Goal: Transaction & Acquisition: Purchase product/service

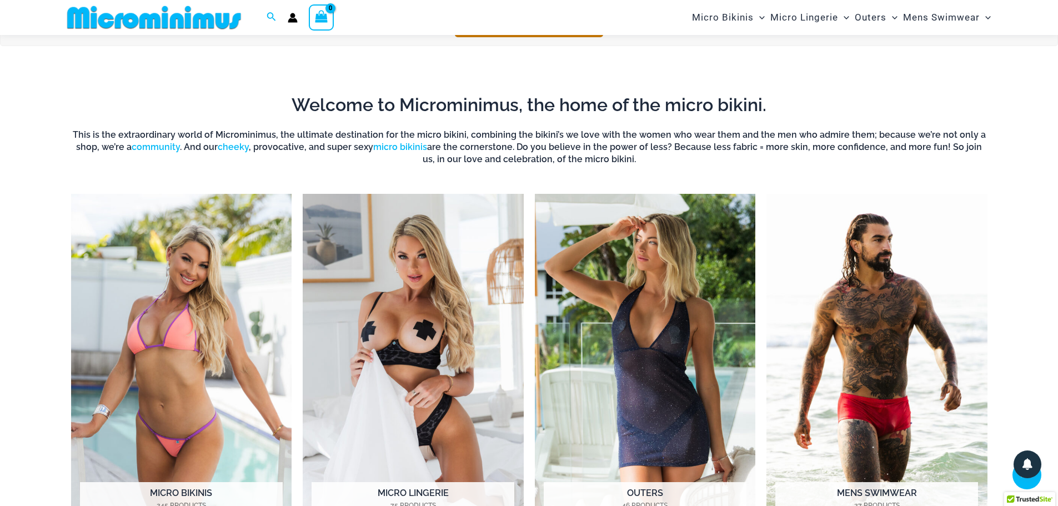
scroll to position [324, 0]
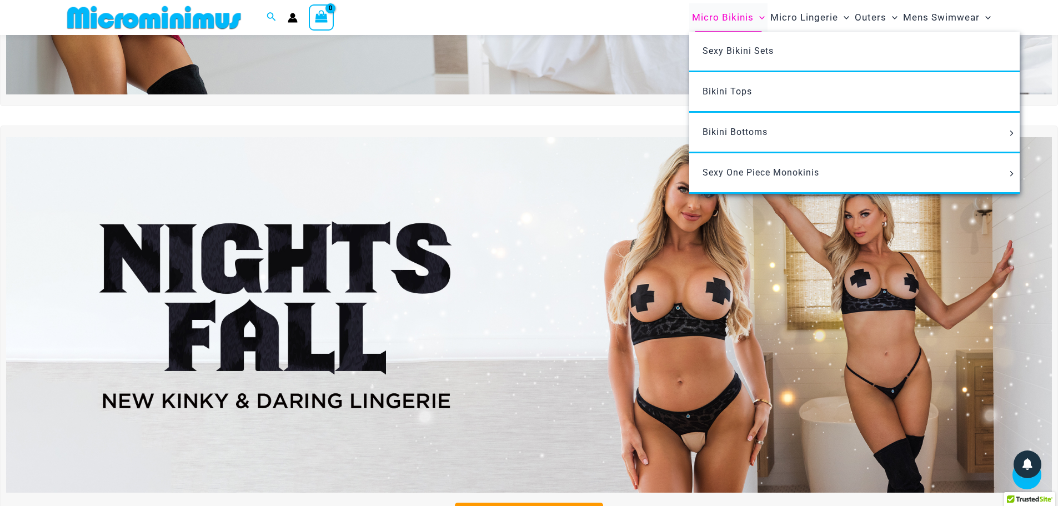
click at [724, 19] on span "Micro Bikinis" at bounding box center [723, 17] width 62 height 28
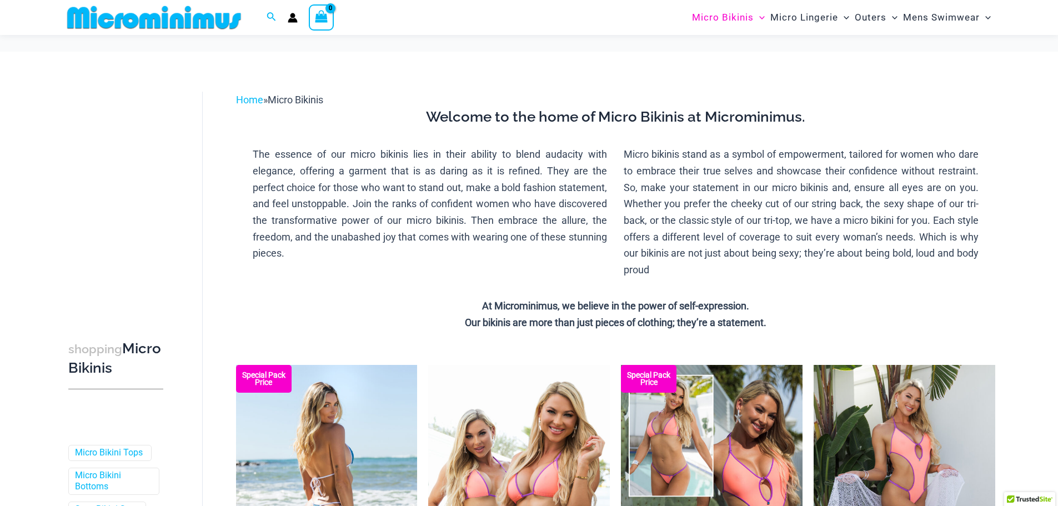
scroll to position [158, 0]
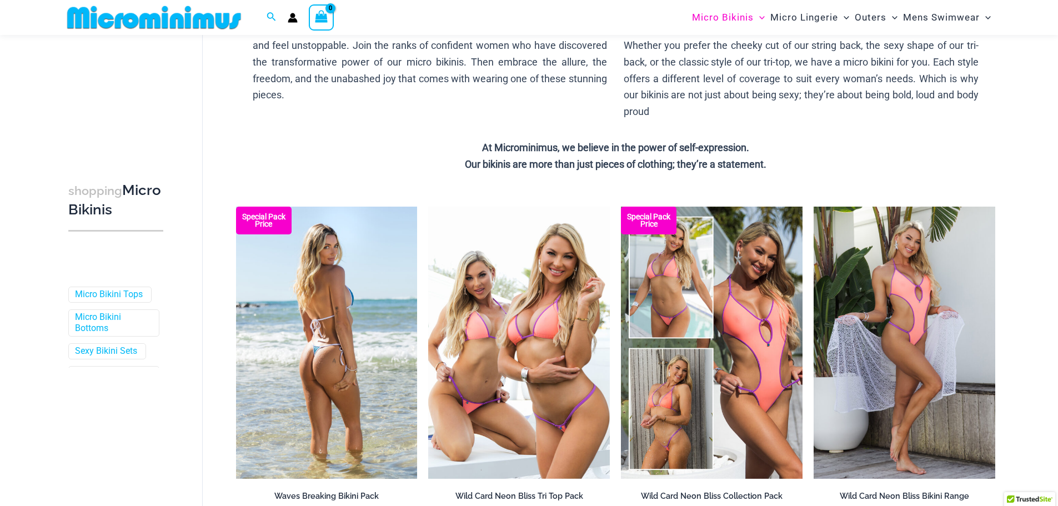
click at [338, 329] on img at bounding box center [327, 343] width 182 height 272
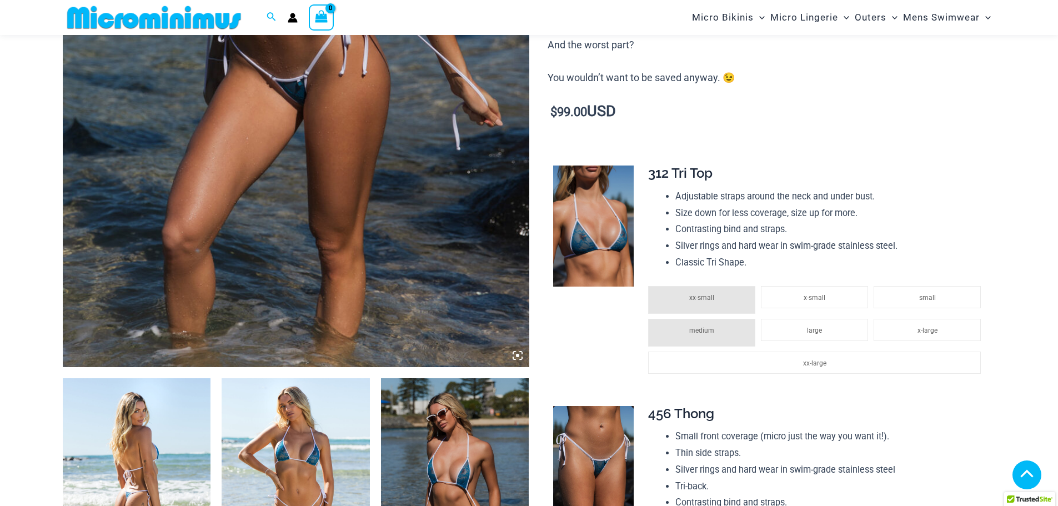
scroll to position [600, 0]
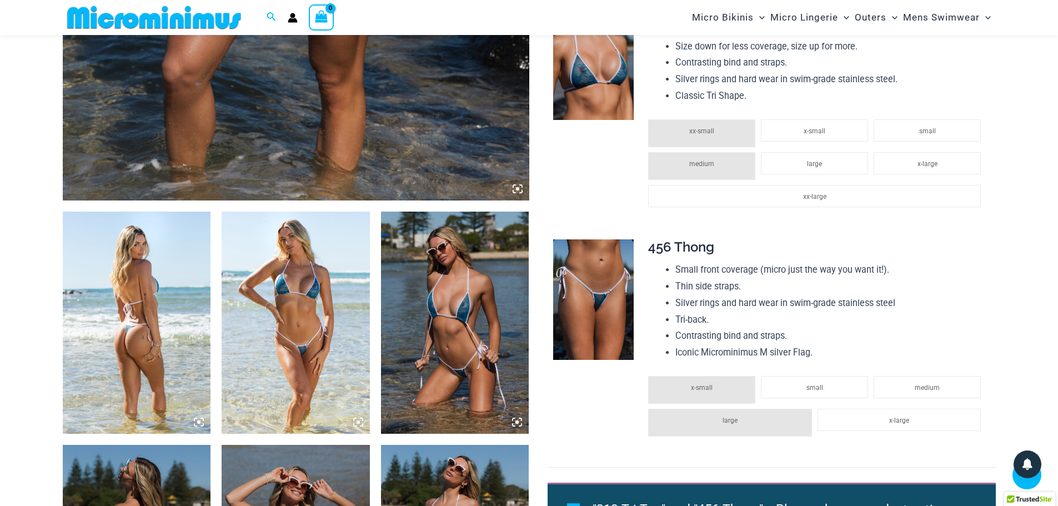
click at [308, 275] on img at bounding box center [296, 323] width 148 height 222
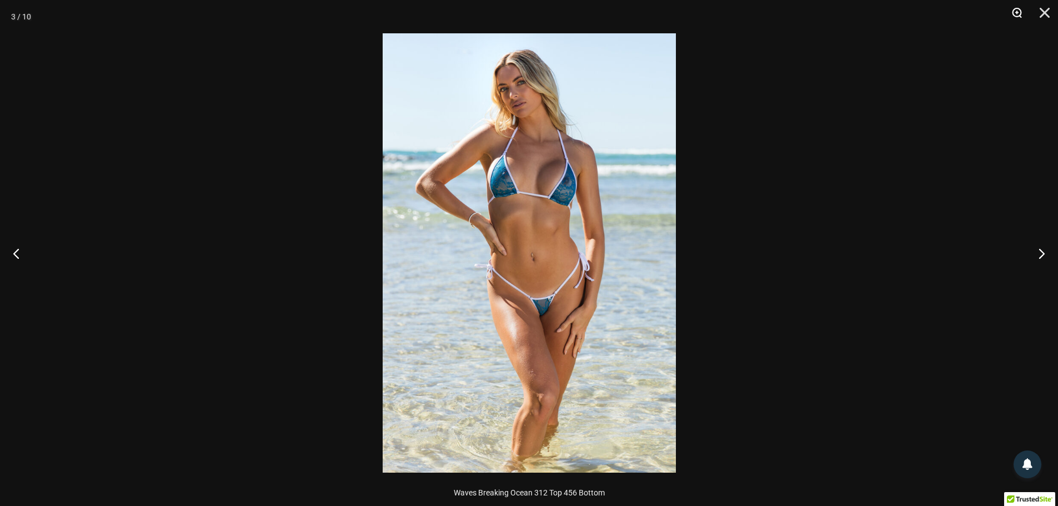
click at [1010, 13] on button "Zoom" at bounding box center [1013, 16] width 28 height 33
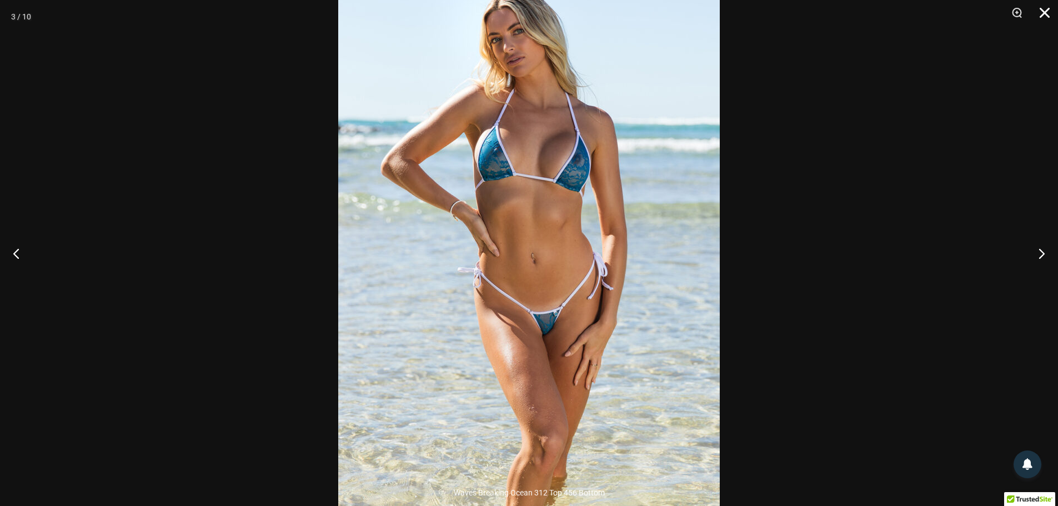
click at [1048, 13] on button "Close" at bounding box center [1041, 16] width 28 height 33
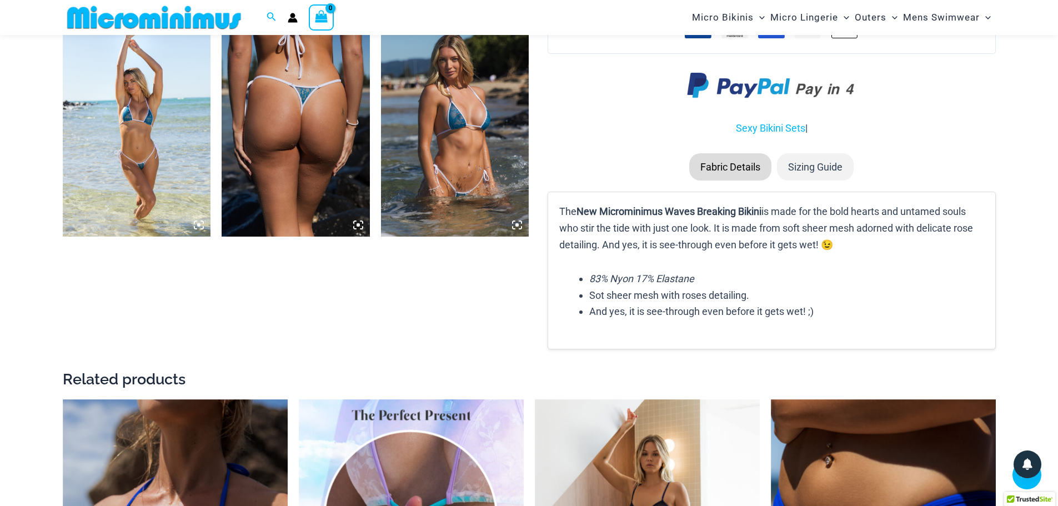
scroll to position [1322, 0]
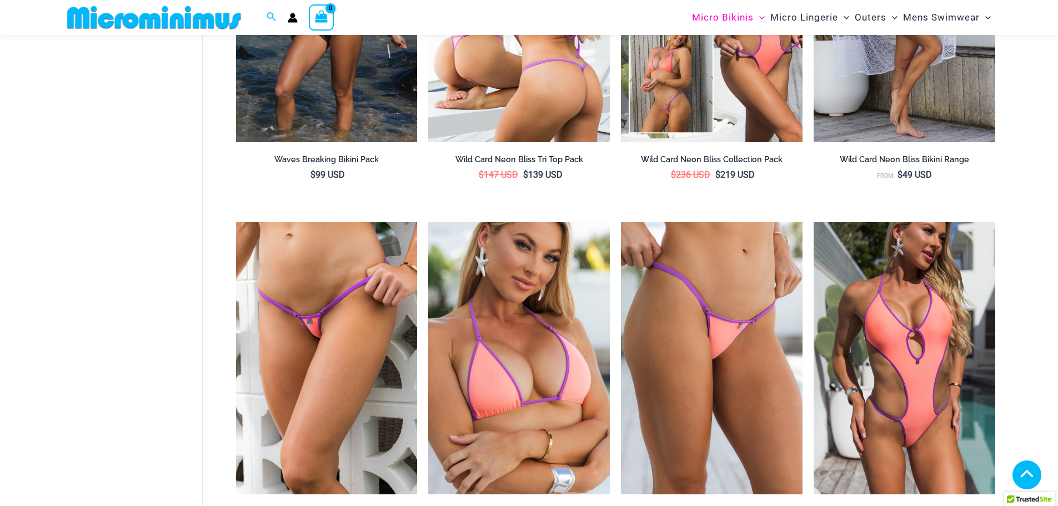
scroll to position [268, 0]
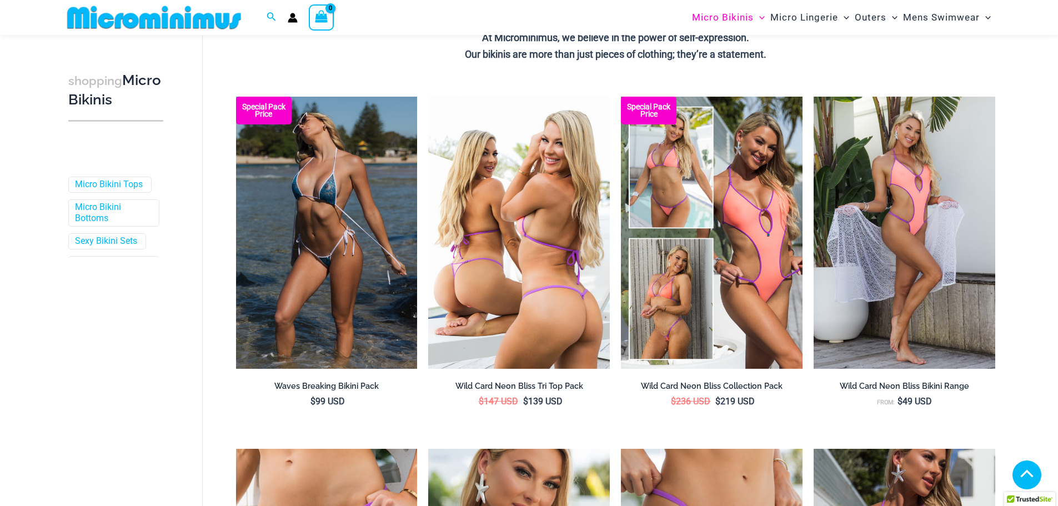
click at [529, 241] on img at bounding box center [519, 233] width 182 height 272
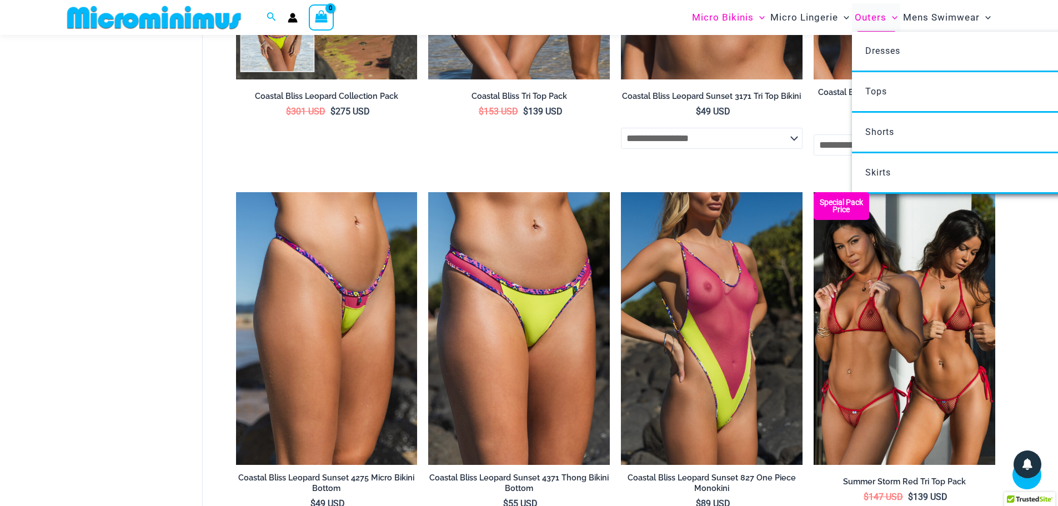
scroll to position [2045, 0]
click at [874, 18] on span "Outers" at bounding box center [871, 17] width 32 height 28
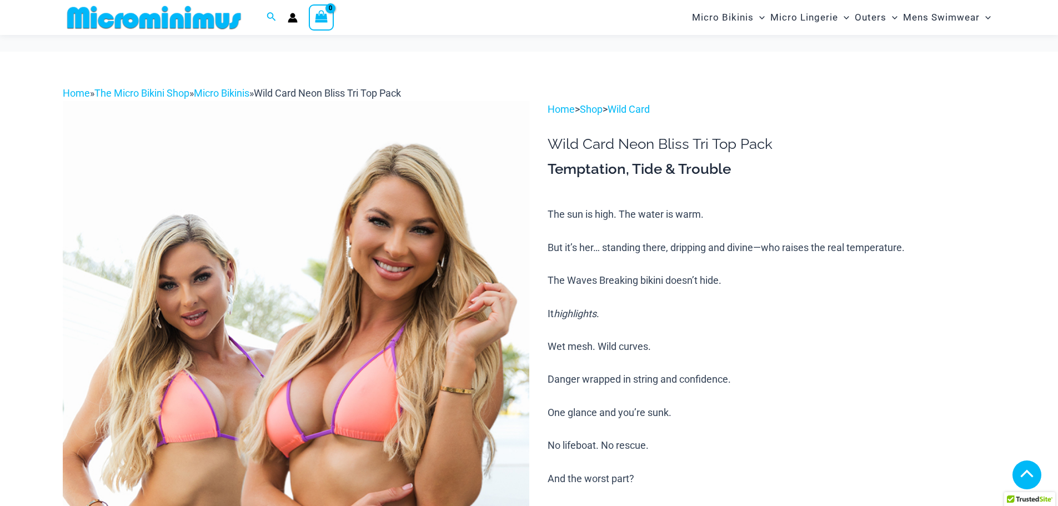
scroll to position [1161, 0]
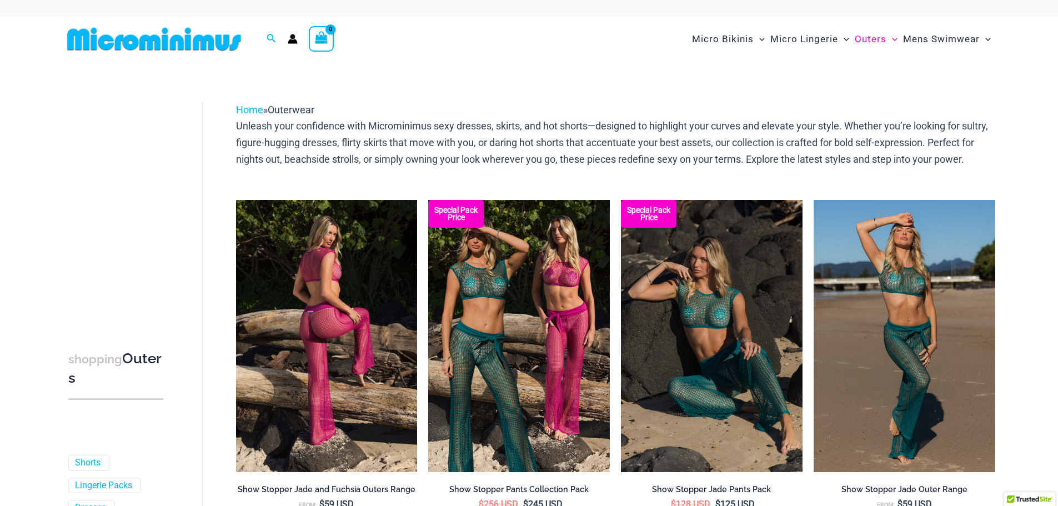
click at [359, 314] on img at bounding box center [327, 336] width 182 height 272
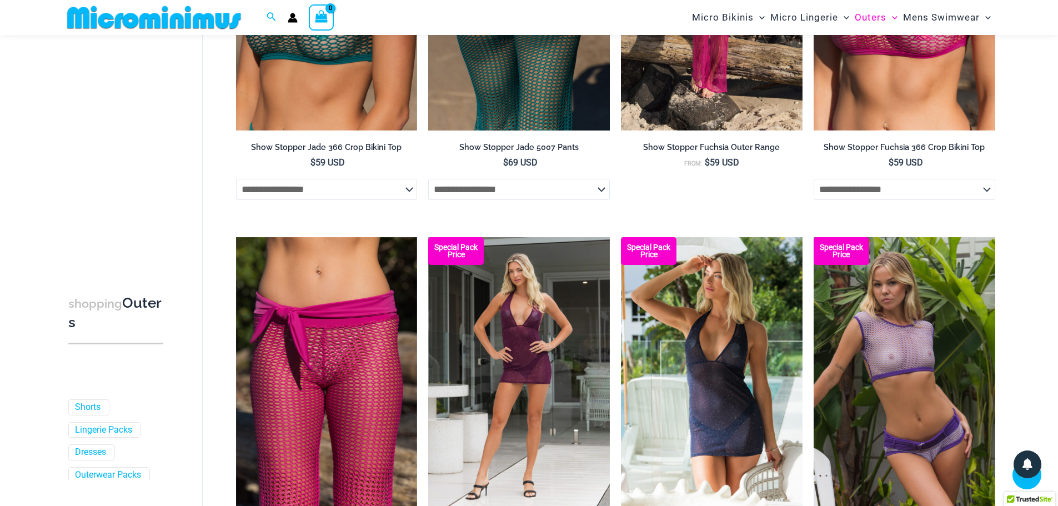
scroll to position [768, 0]
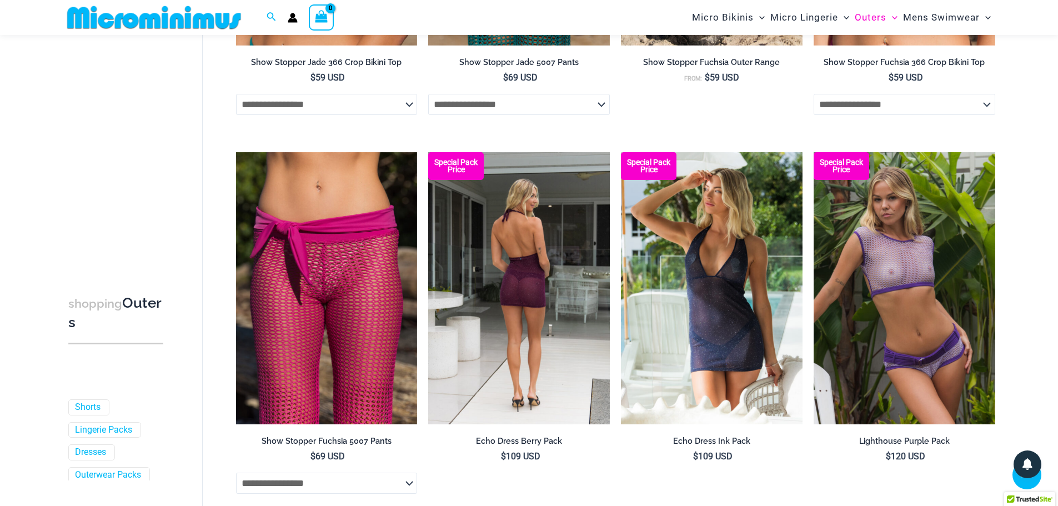
click at [499, 223] on img at bounding box center [519, 288] width 182 height 272
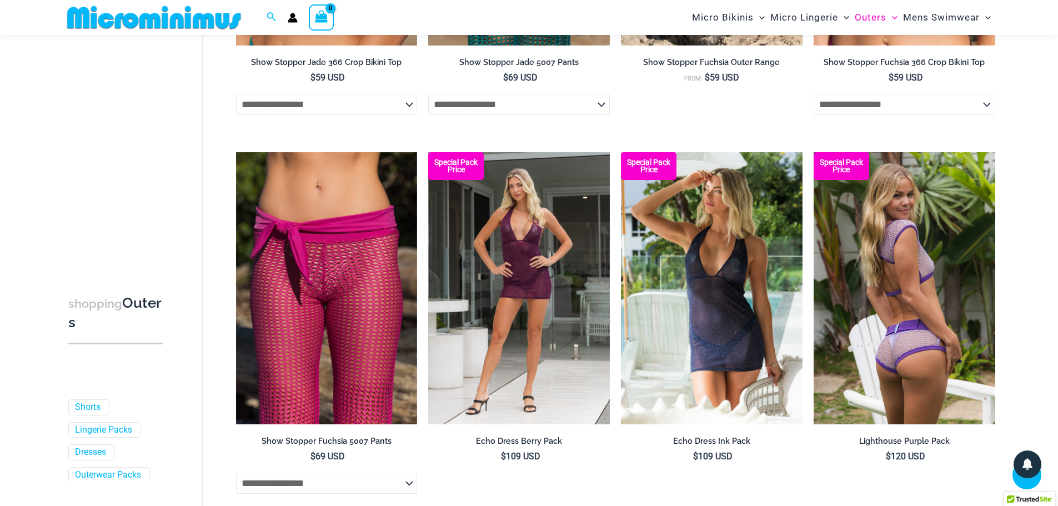
click at [943, 289] on img at bounding box center [904, 288] width 182 height 272
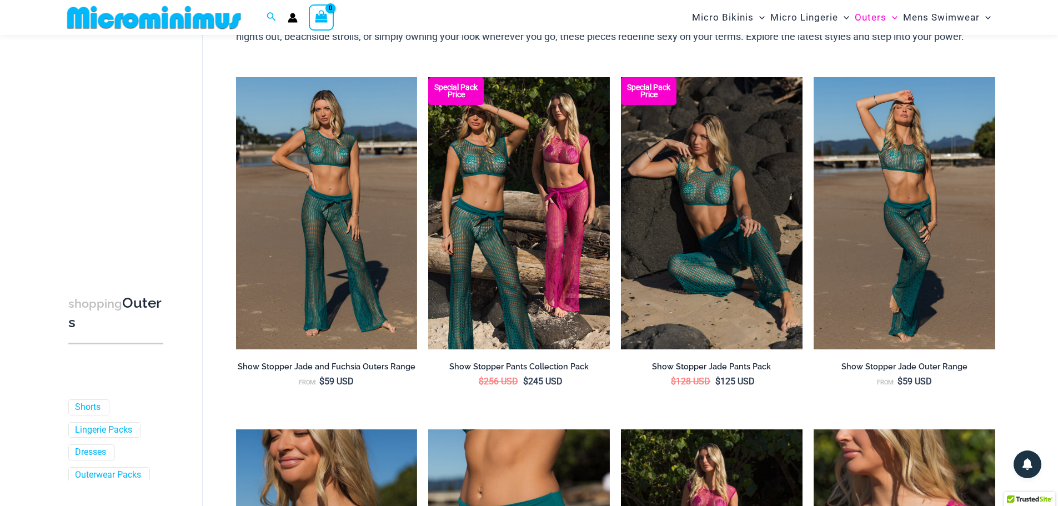
scroll to position [0, 0]
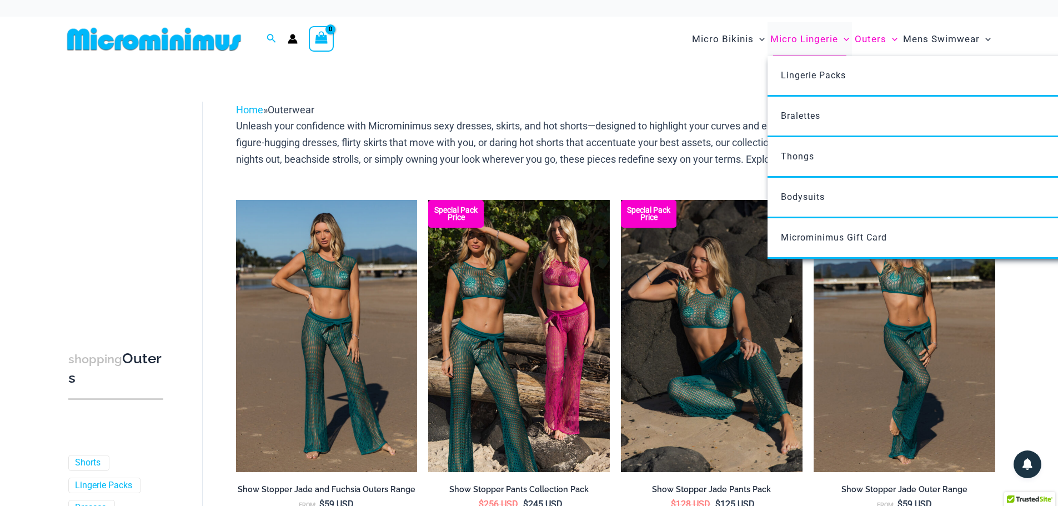
click at [813, 38] on span "Micro Lingerie" at bounding box center [804, 39] width 68 height 28
click at [795, 36] on span "Micro Lingerie" at bounding box center [804, 39] width 68 height 28
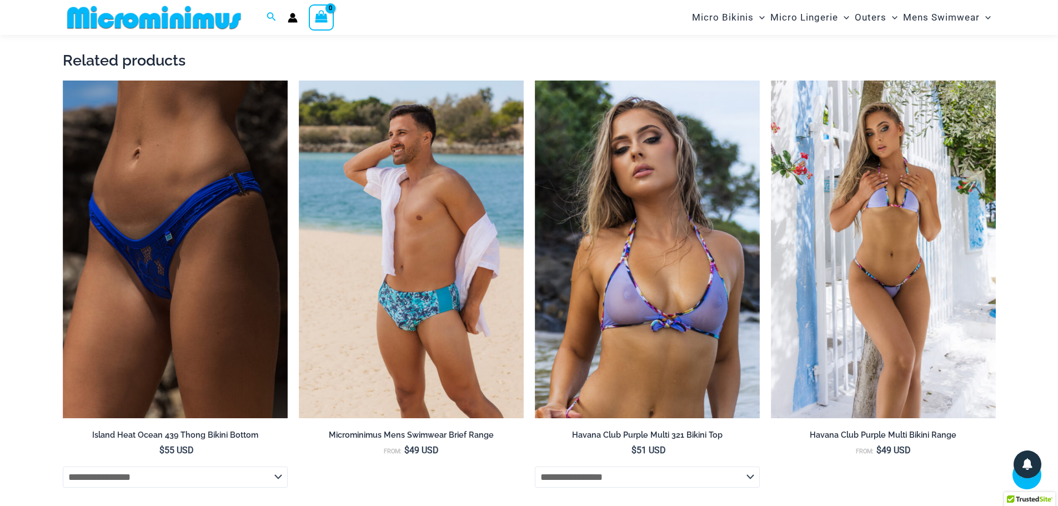
scroll to position [2211, 0]
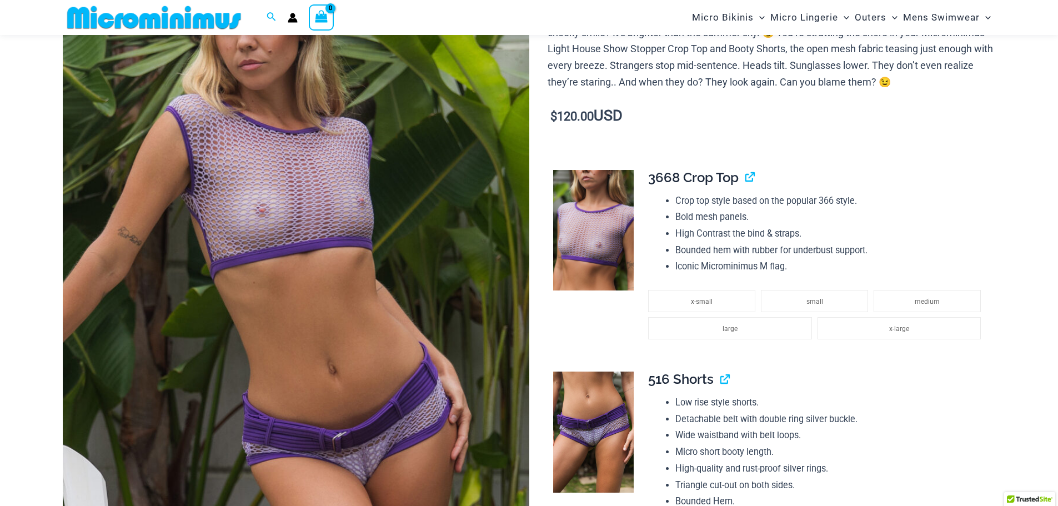
scroll to position [212, 0]
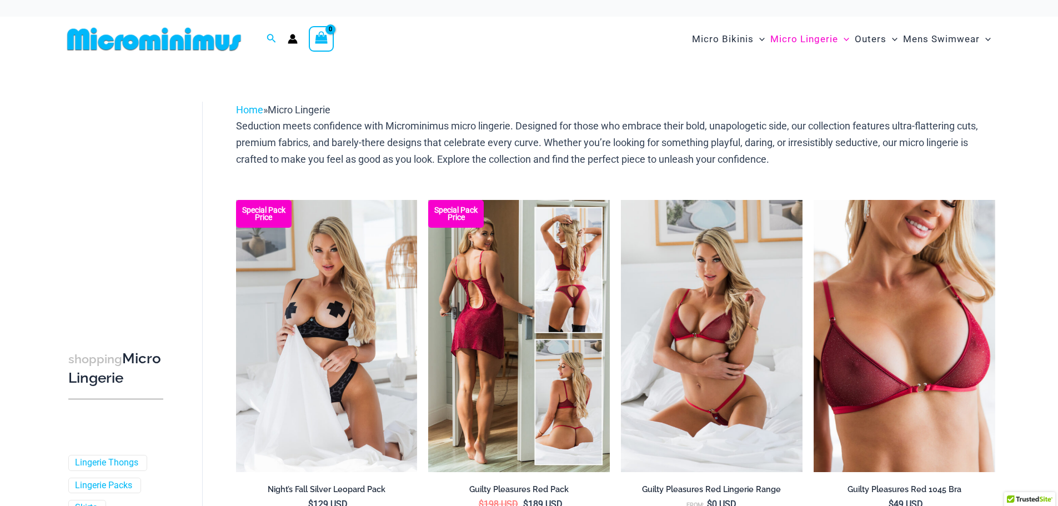
click at [514, 286] on img at bounding box center [519, 336] width 182 height 272
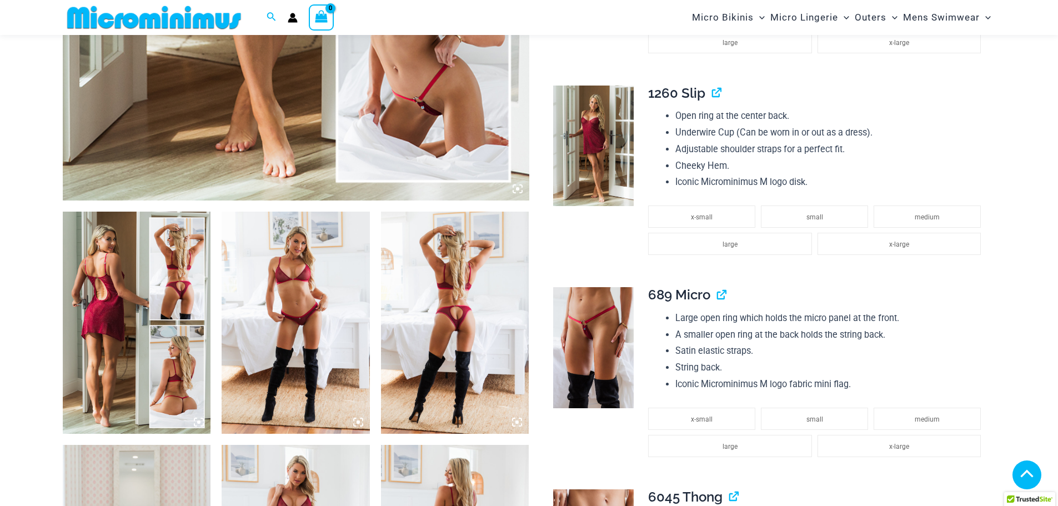
scroll to position [434, 0]
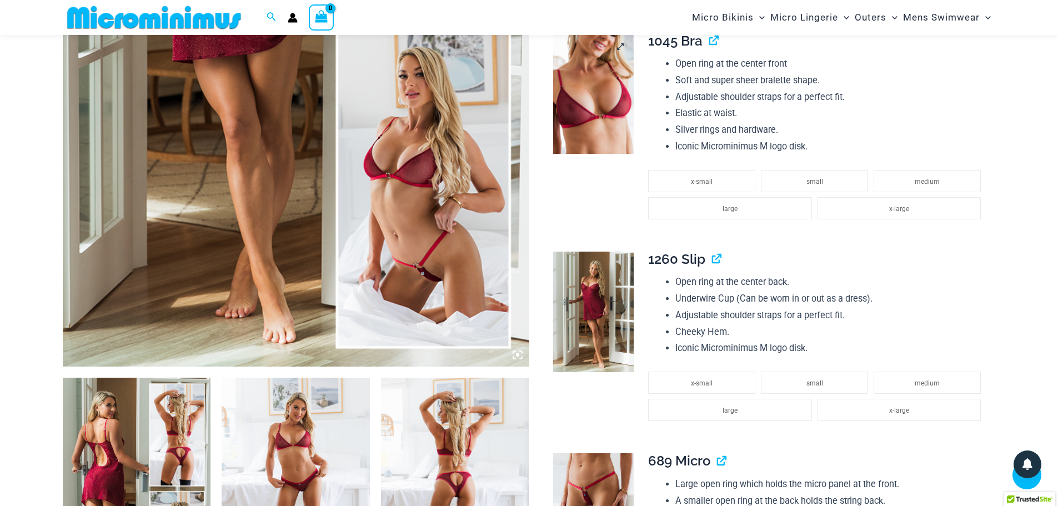
click at [595, 34] on div "Micro Bikinis Menu Toggle Sexy Bikini Sets Bikini Tops Bikini Bottoms Menu Togg…" at bounding box center [755, 17] width 479 height 35
click at [613, 83] on img at bounding box center [593, 93] width 81 height 121
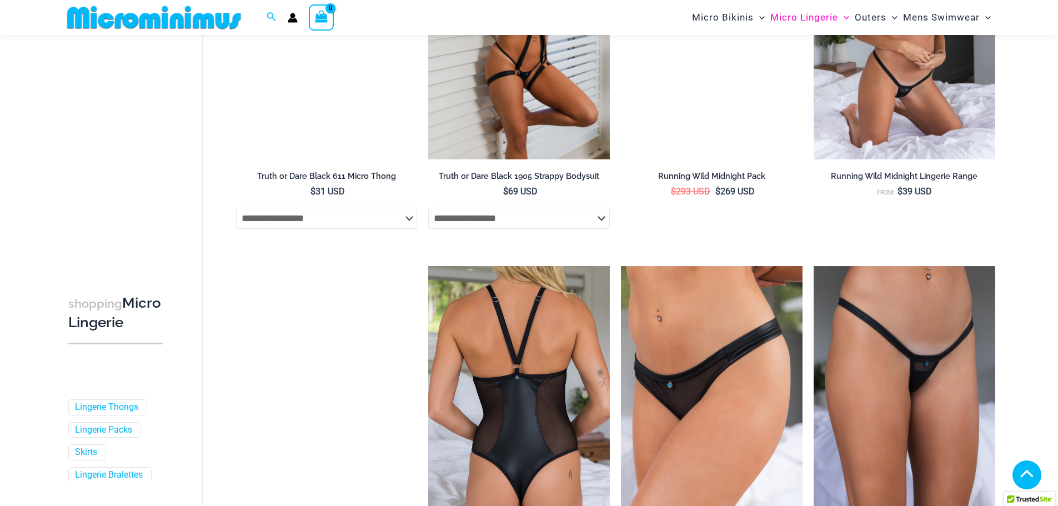
scroll to position [832, 0]
